Goal: Task Accomplishment & Management: Use online tool/utility

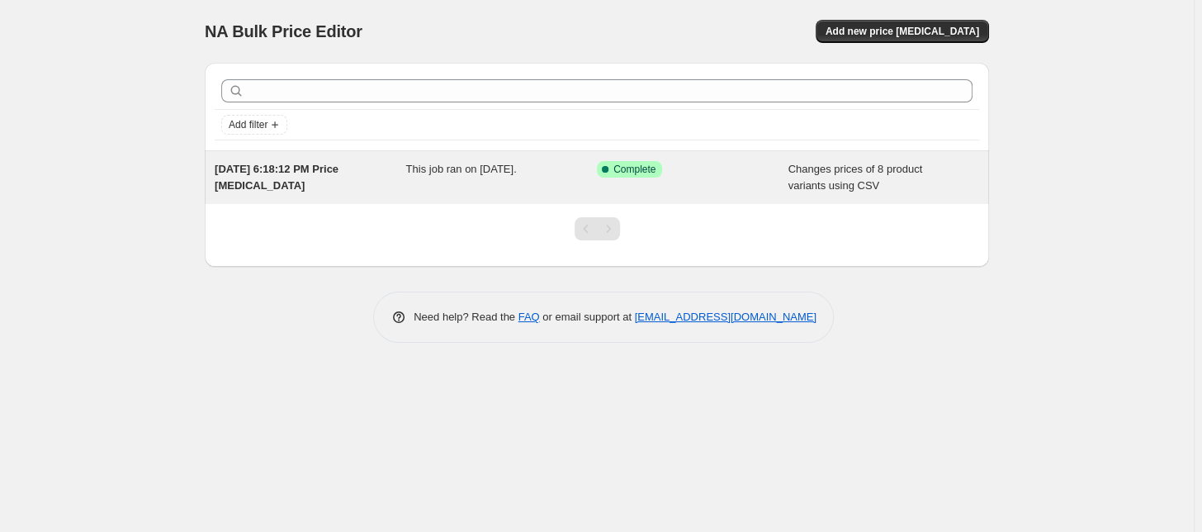
click at [319, 169] on span "[DATE] 6:18:12 PM Price [MEDICAL_DATA]" at bounding box center [277, 177] width 124 height 29
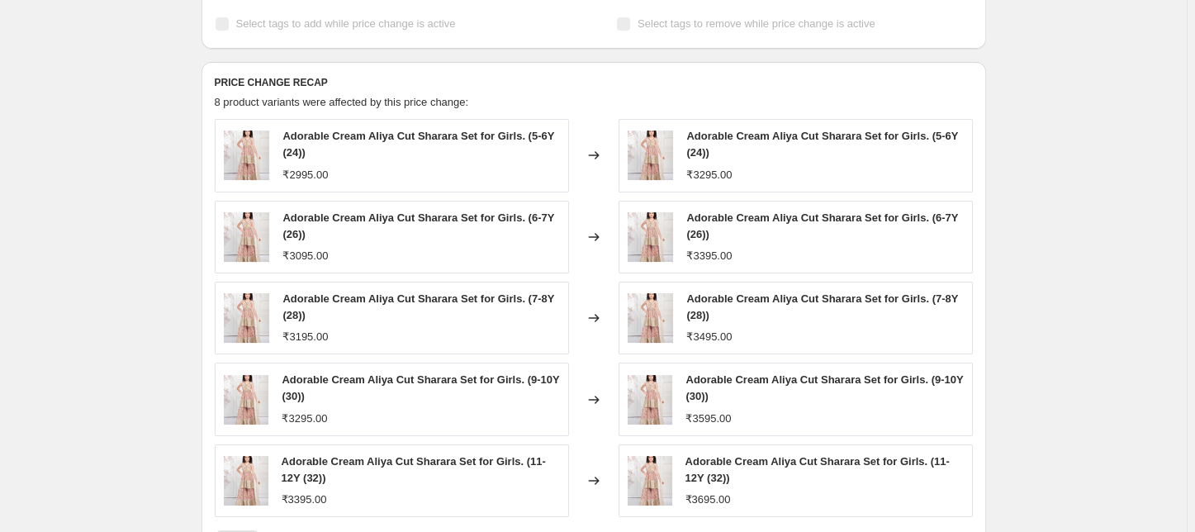
scroll to position [613, 0]
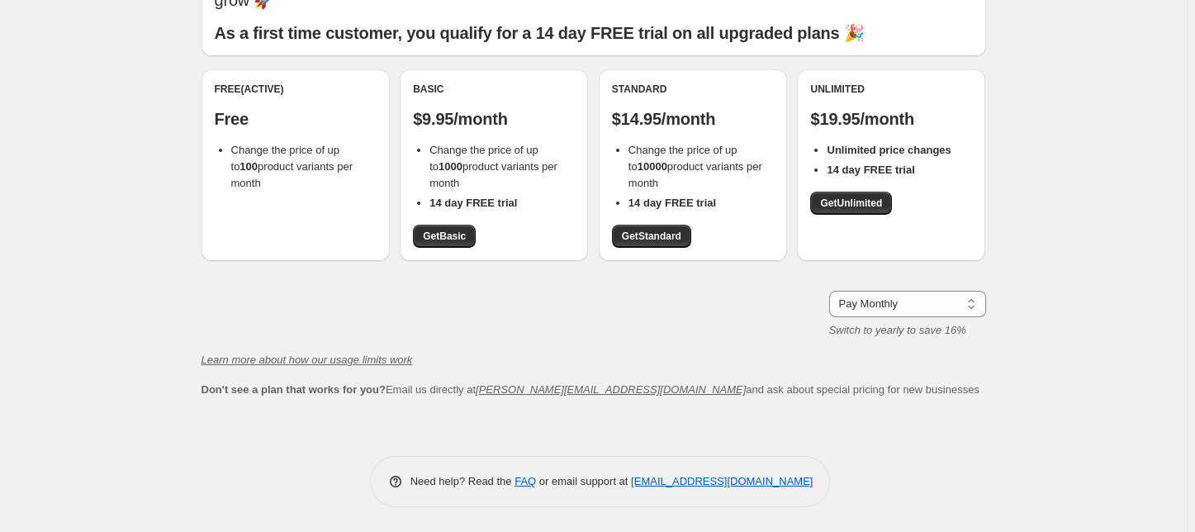
scroll to position [106, 0]
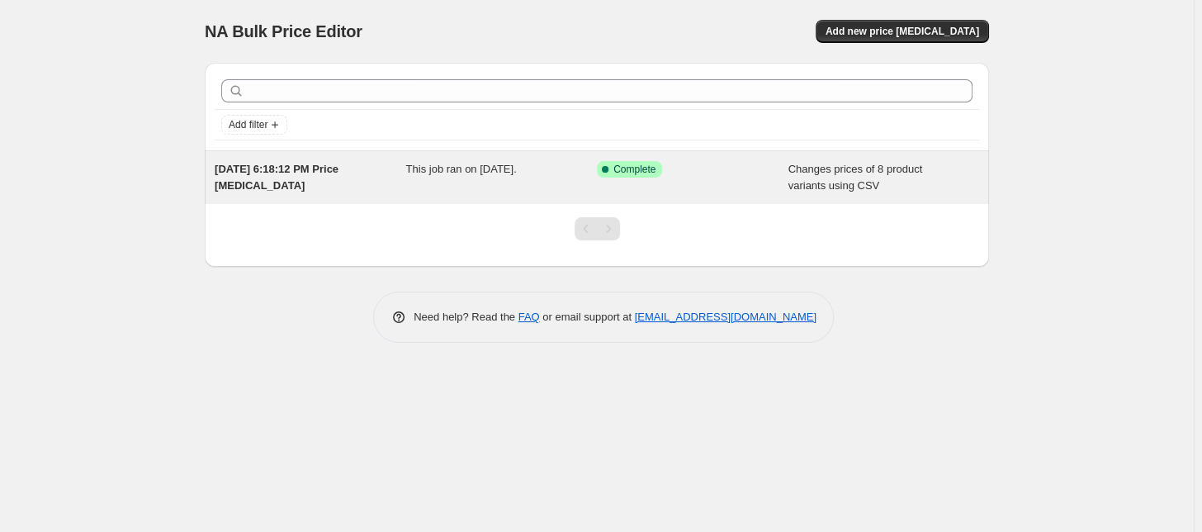
click at [338, 166] on span "[DATE] 6:18:12 PM Price [MEDICAL_DATA]" at bounding box center [277, 177] width 124 height 29
